Goal: Transaction & Acquisition: Purchase product/service

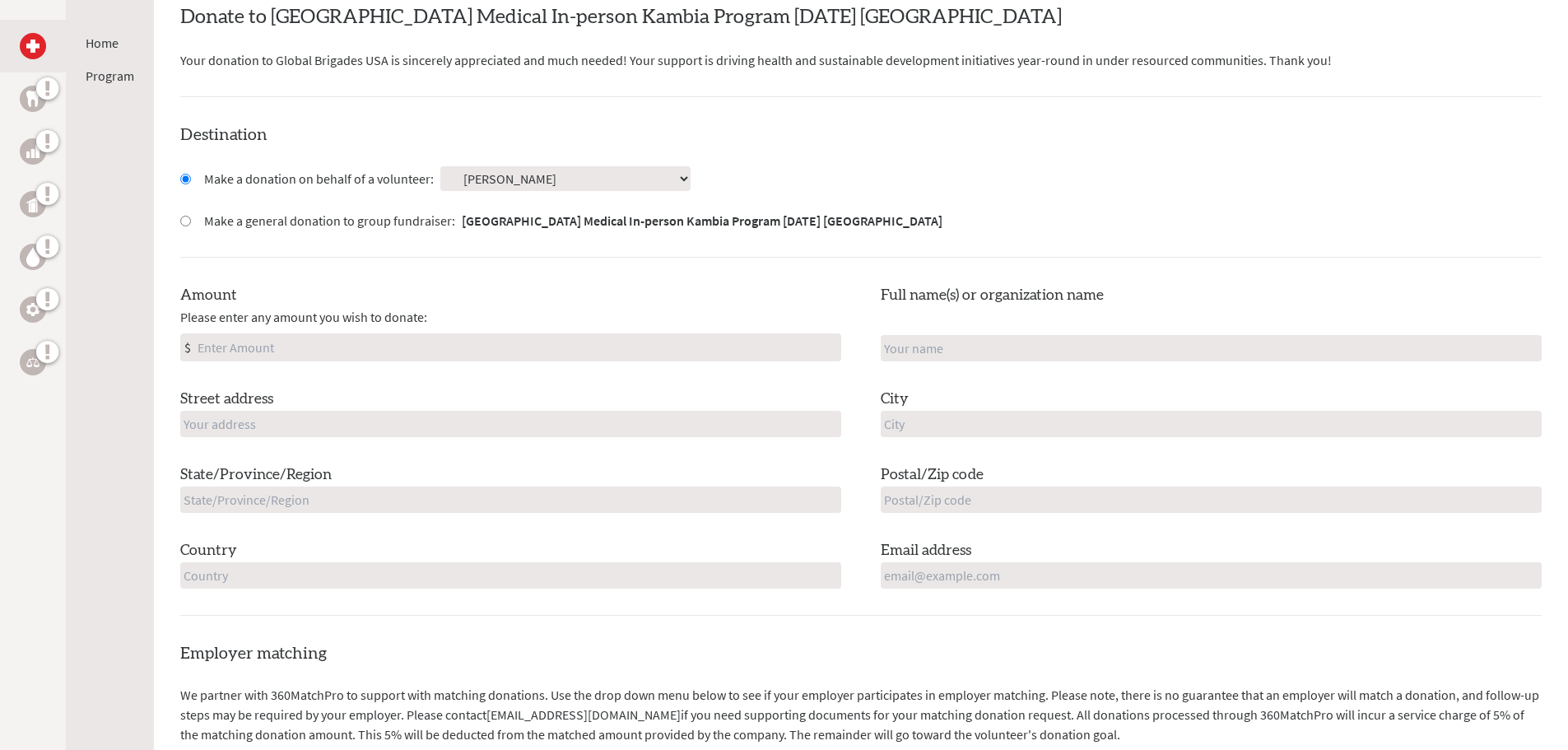
scroll to position [411, 0]
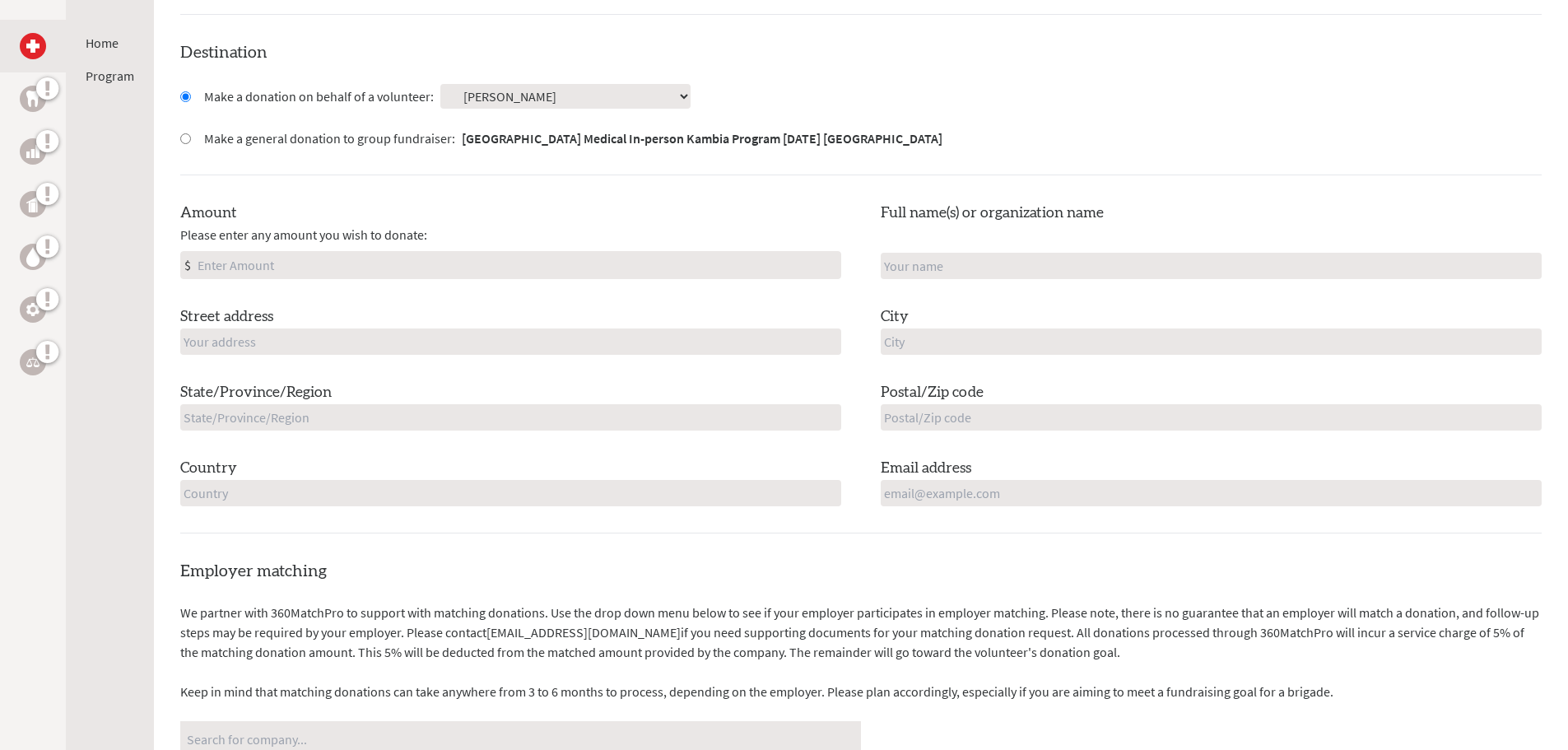
click at [632, 268] on input "Amount" at bounding box center [518, 266] width 647 height 27
type input "250"
click at [639, 355] on div "Amount Please enter any amount you wish to donate: $ 250 Full name(s) or organi…" at bounding box center [861, 354] width 1362 height 305
click at [661, 343] on input "text" at bounding box center [511, 342] width 661 height 27
type input "[PERSON_NAME], [STREET_ADDRESS][PERSON_NAME]"
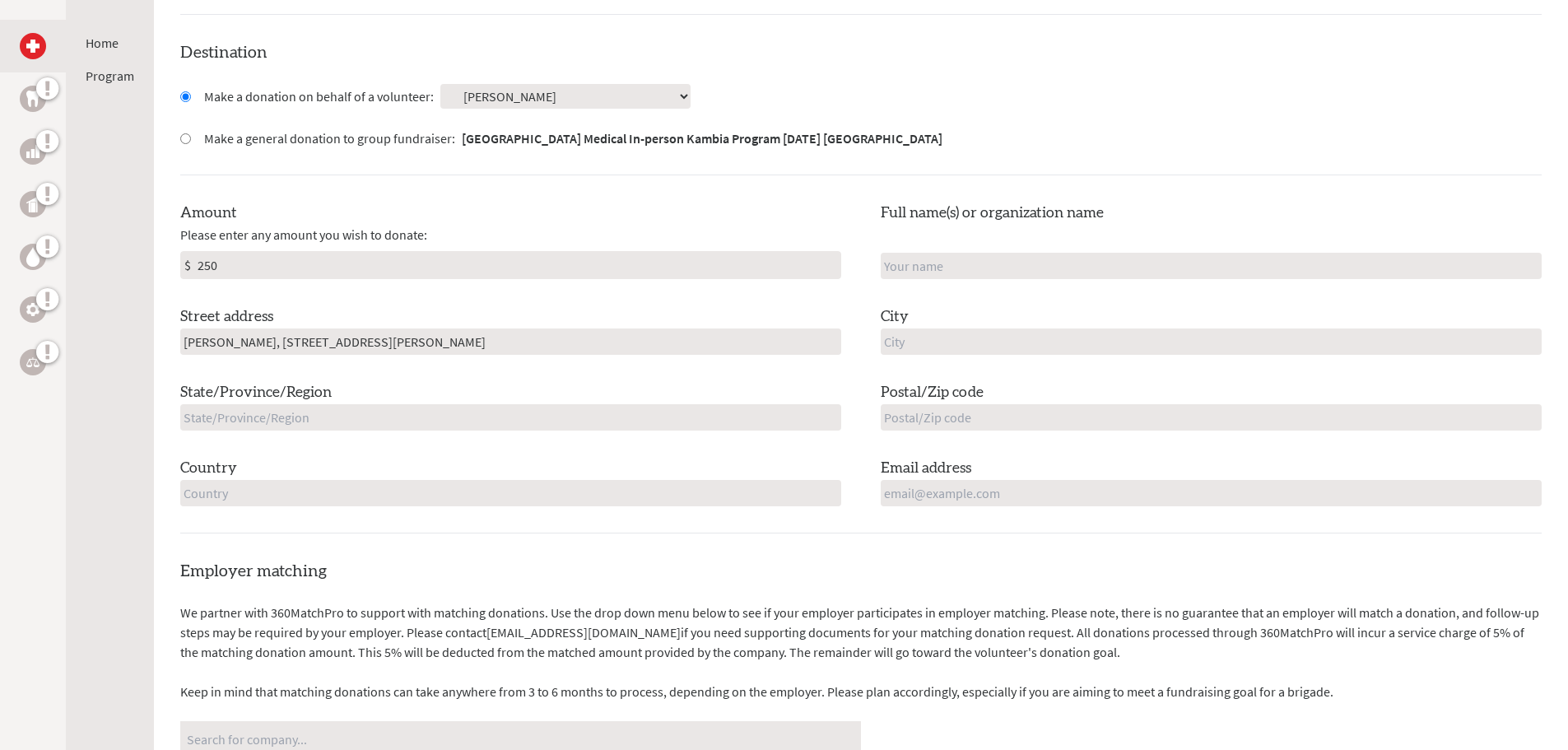
type input "[PERSON_NAME]"
type input "Valparaiso"
type input "[US_STATE]"
type input "46383"
type input "[GEOGRAPHIC_DATA]"
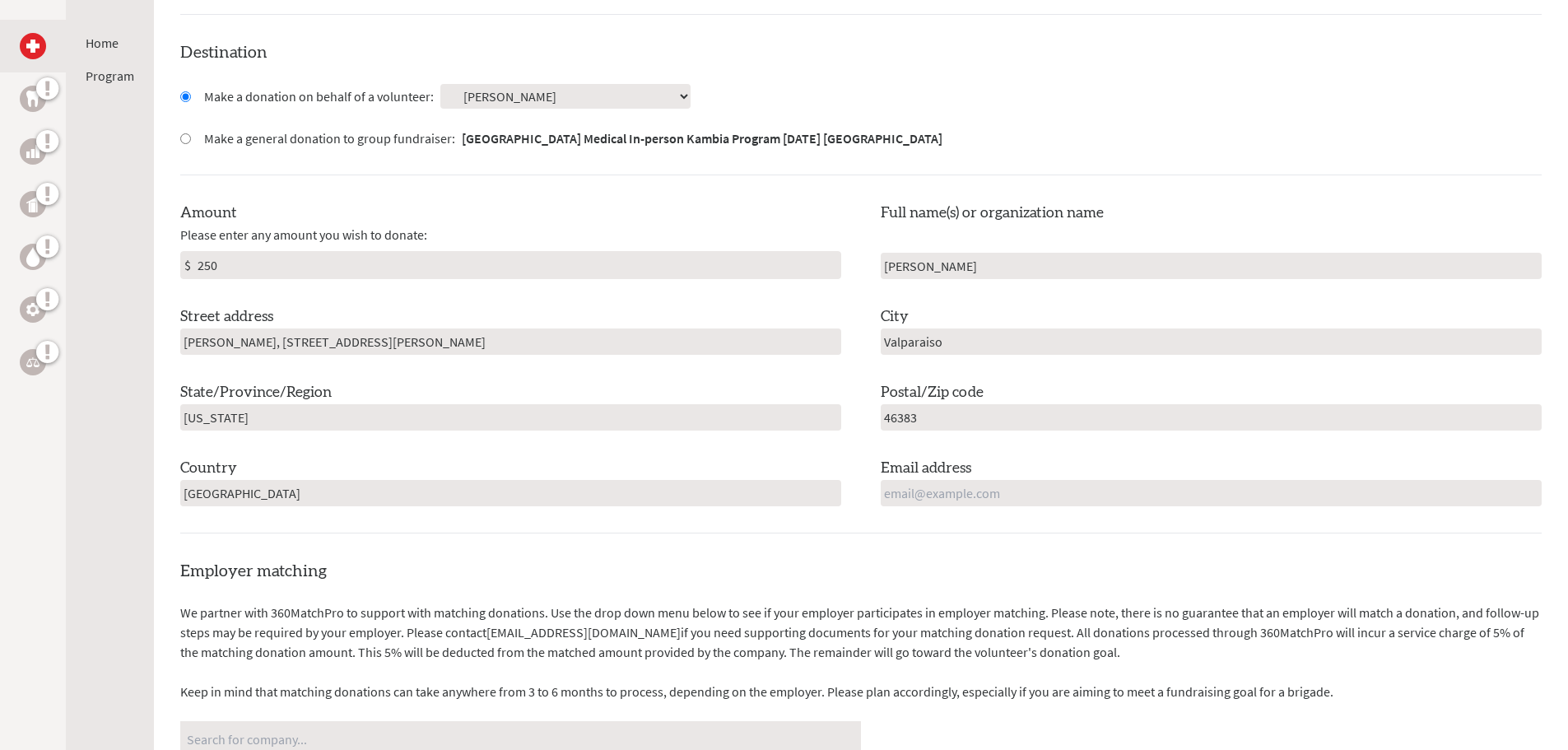
type input "[PERSON_NAME][EMAIL_ADDRESS][PERSON_NAME][DOMAIN_NAME]"
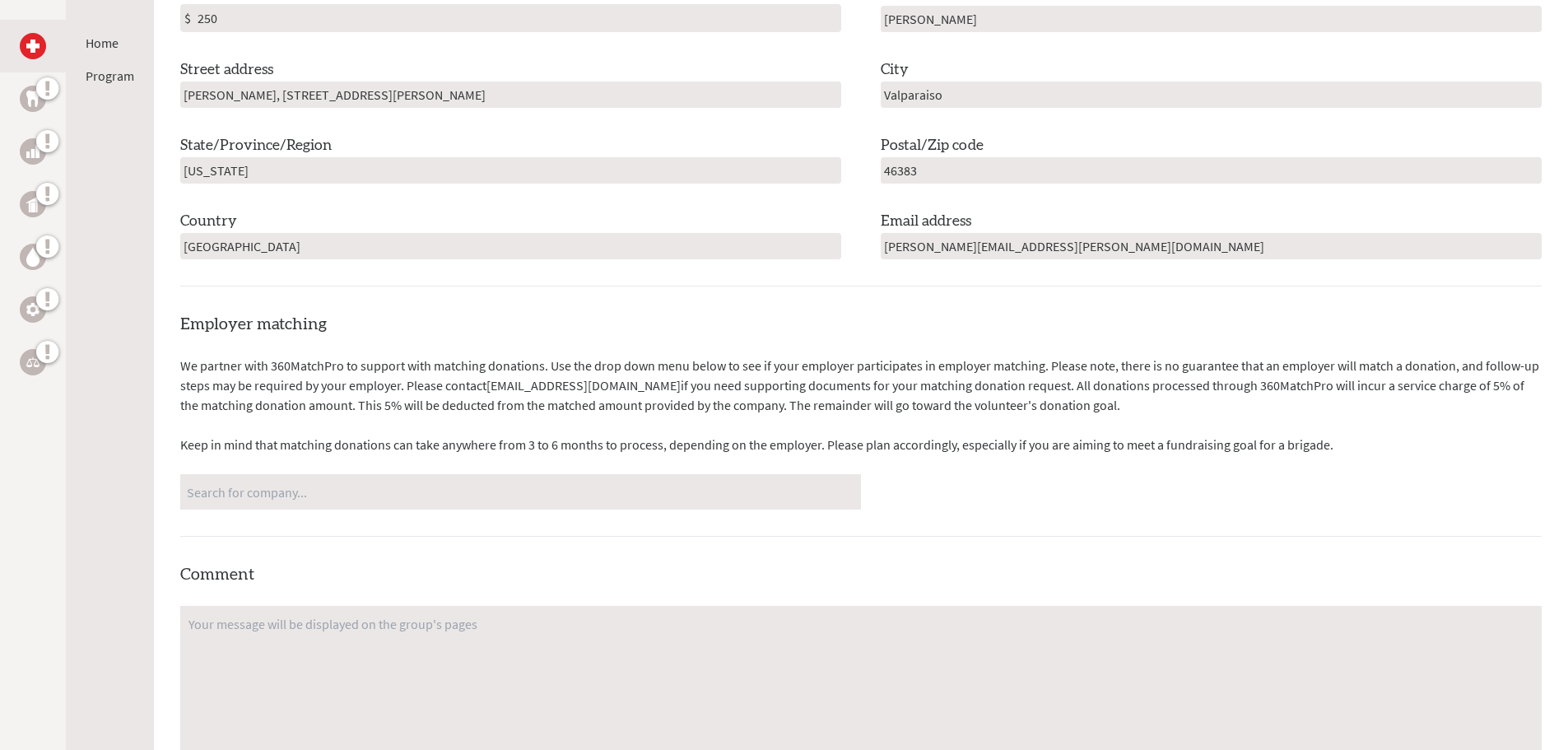
scroll to position [741, 0]
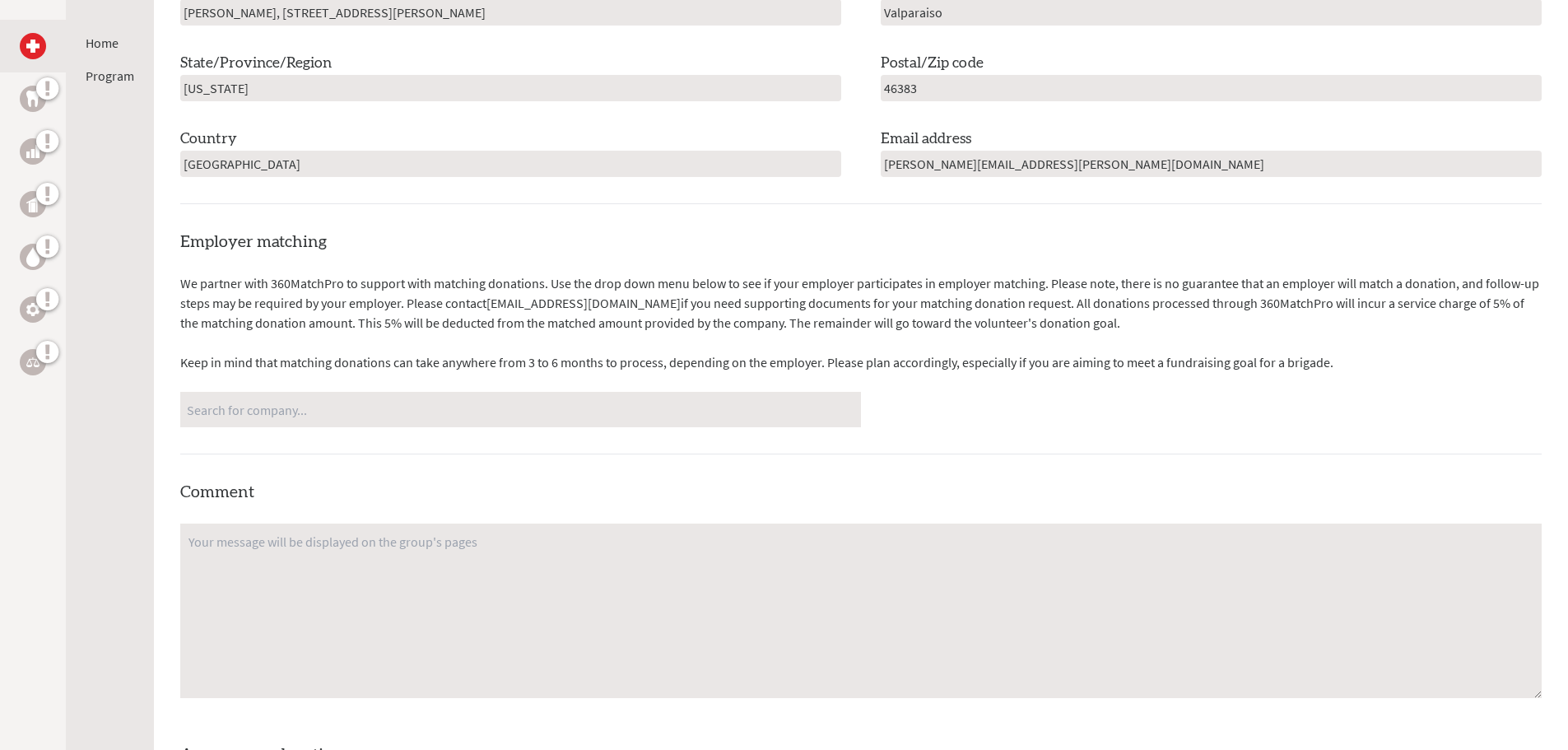
click at [609, 465] on div "Employer matching We partner with 360MatchPro to support with matching donation…" at bounding box center [861, 557] width 1362 height 654
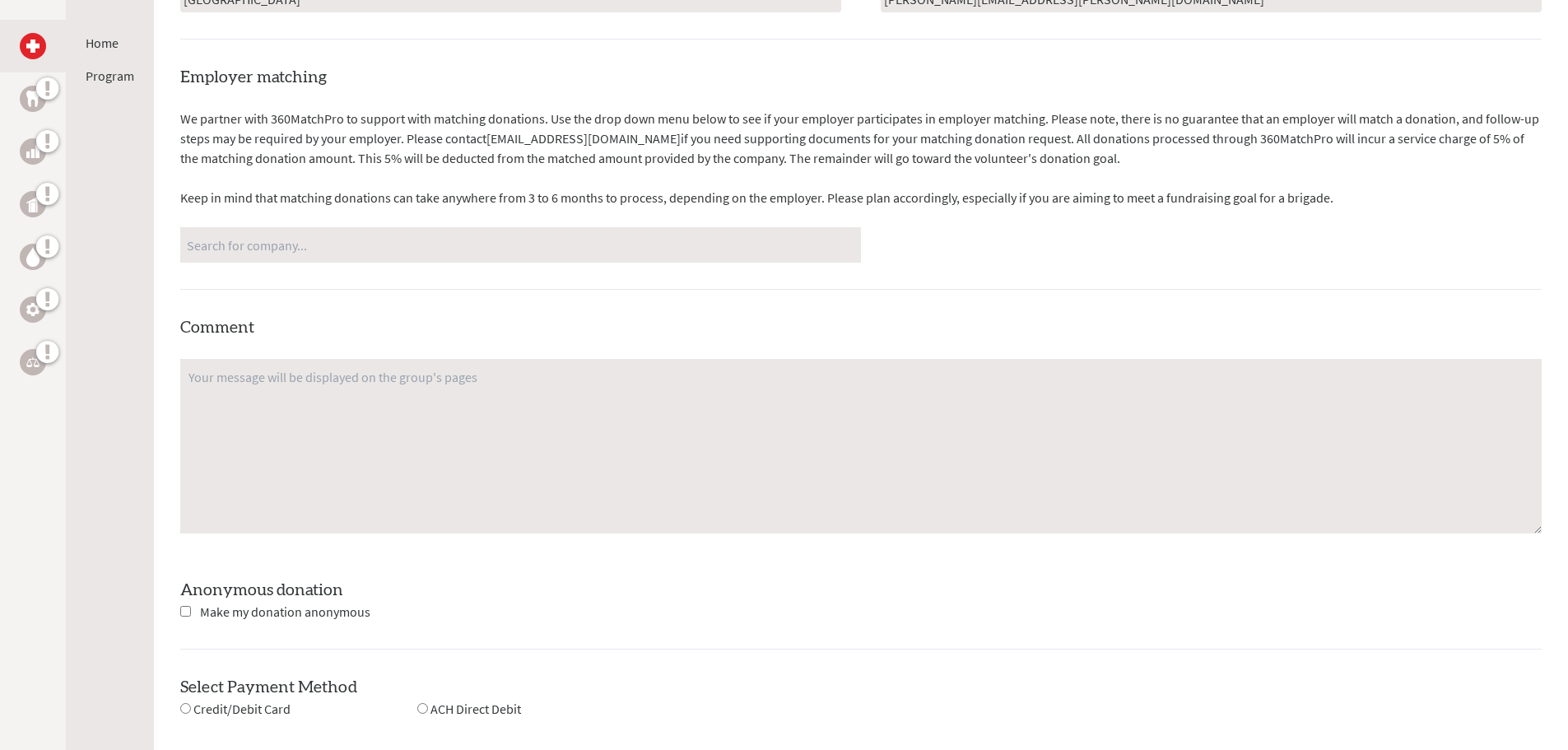
scroll to position [1153, 0]
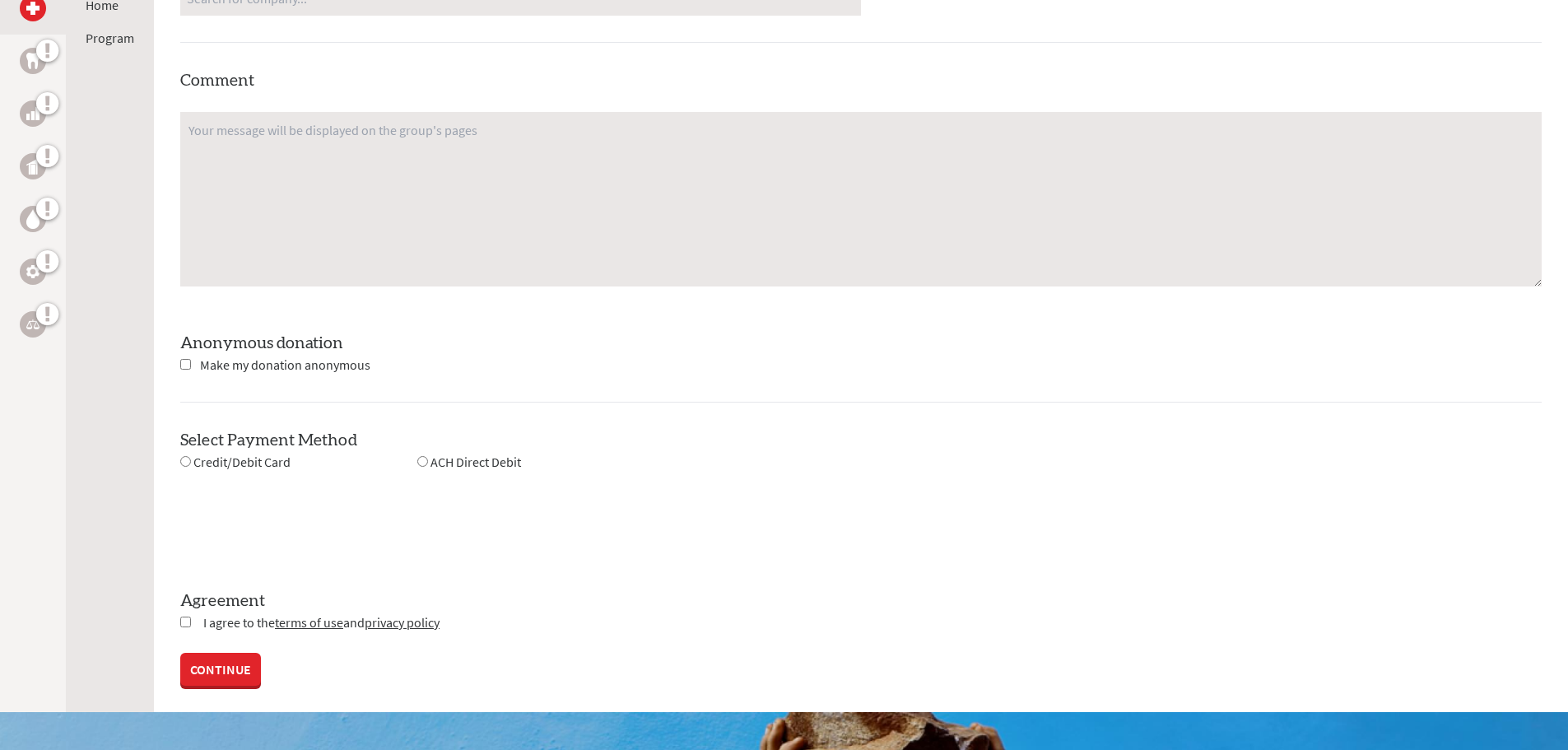
click at [185, 461] on input "radio" at bounding box center [186, 461] width 11 height 11
radio input "true"
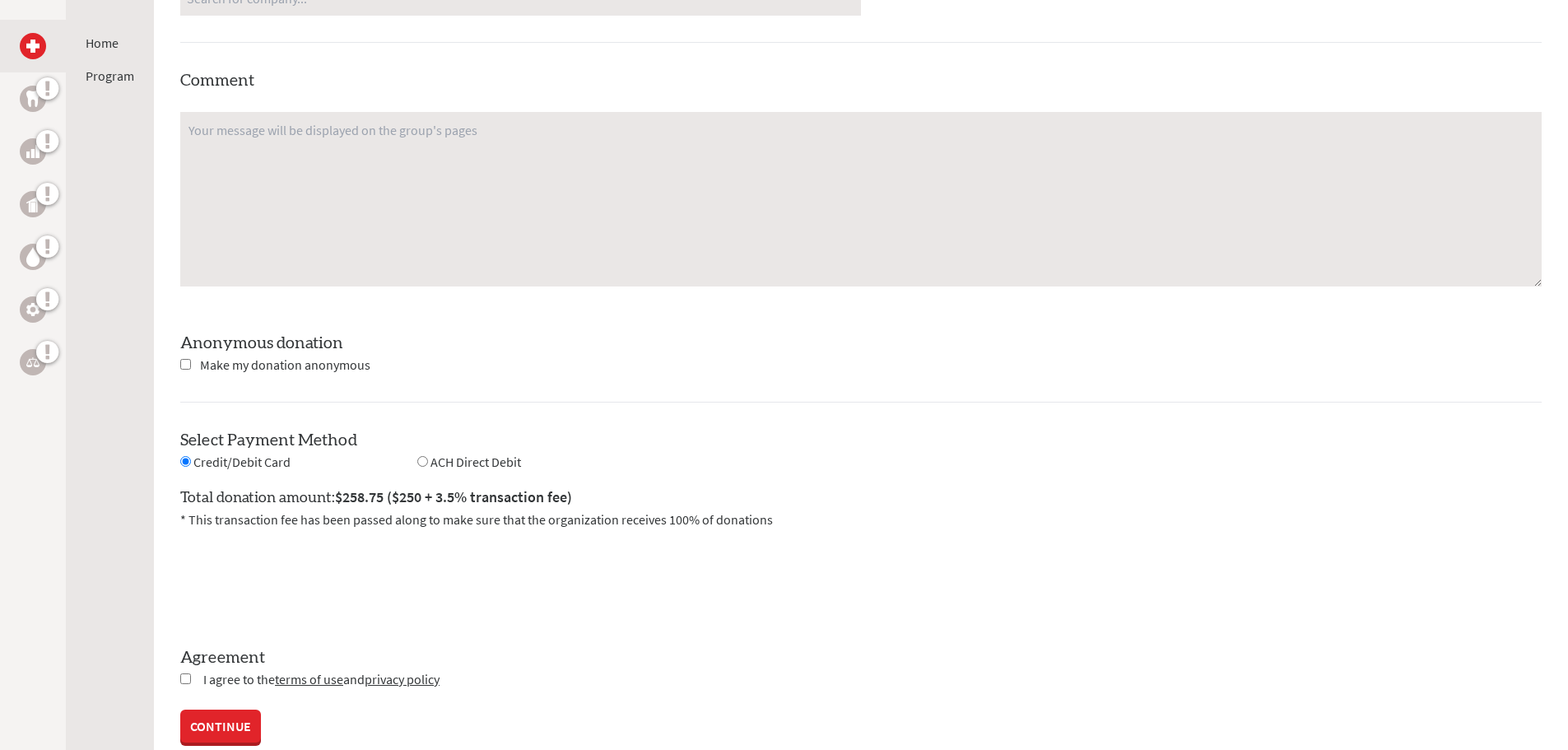
click at [571, 604] on div "0cAFcWeA4xAIe32JxYYt6mV7qdUdqC_caAkAyJXOC1bMFPMrP53sHapeQhiyiQ67Yc-VgOn0KPoKbKD…" at bounding box center [861, 581] width 1362 height 64
click at [548, 562] on div "0cAFcWeA4xAIe32JxYYt6mV7qdUdqC_caAkAyJXOC1bMFPMrP53sHapeQhiyiQ67Yc-VgOn0KPoKbKD…" at bounding box center [861, 581] width 1362 height 64
click at [182, 681] on input "checkbox" at bounding box center [186, 679] width 11 height 11
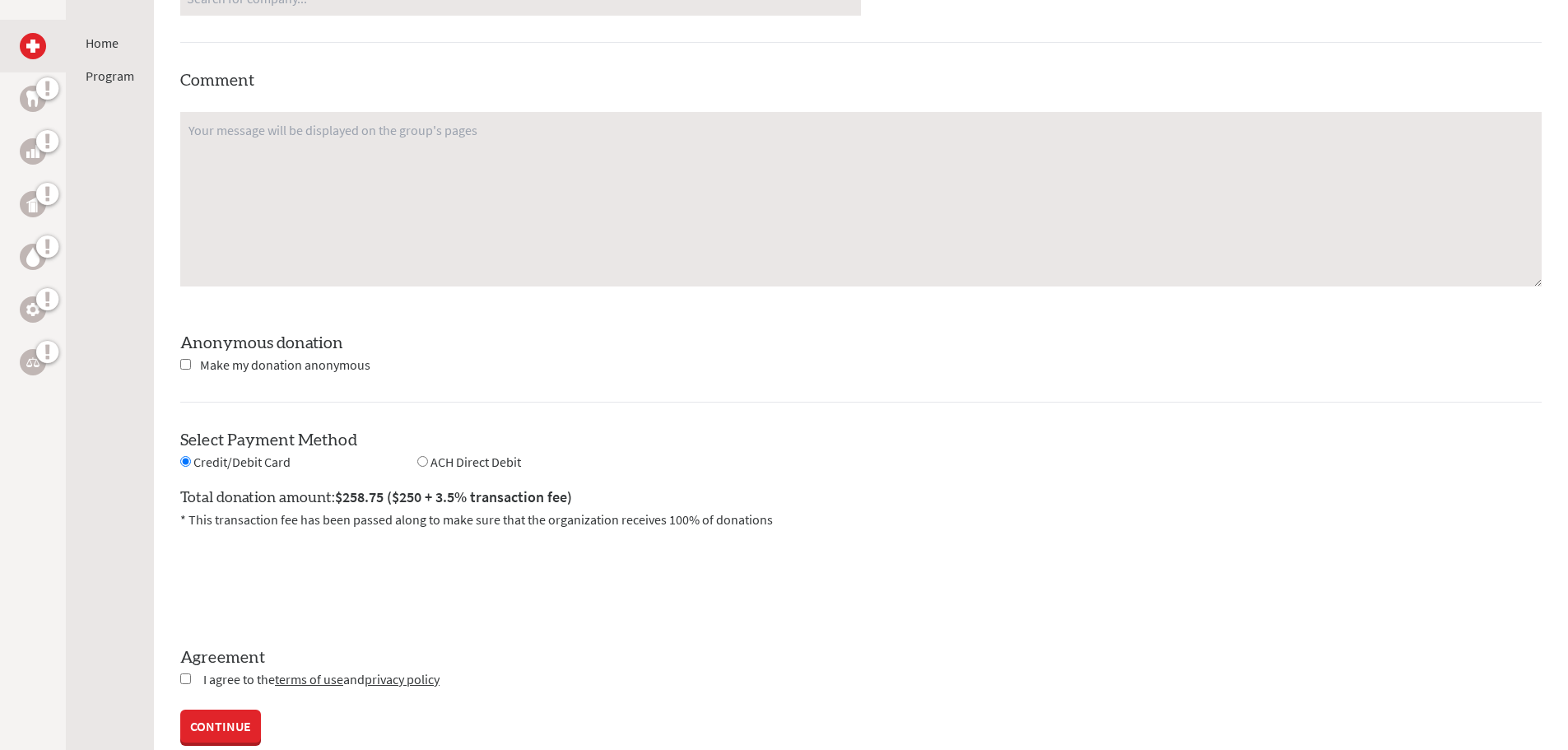
checkbox input "true"
click at [214, 730] on link "CONTINUE" at bounding box center [220, 728] width 81 height 33
